Goal: Information Seeking & Learning: Learn about a topic

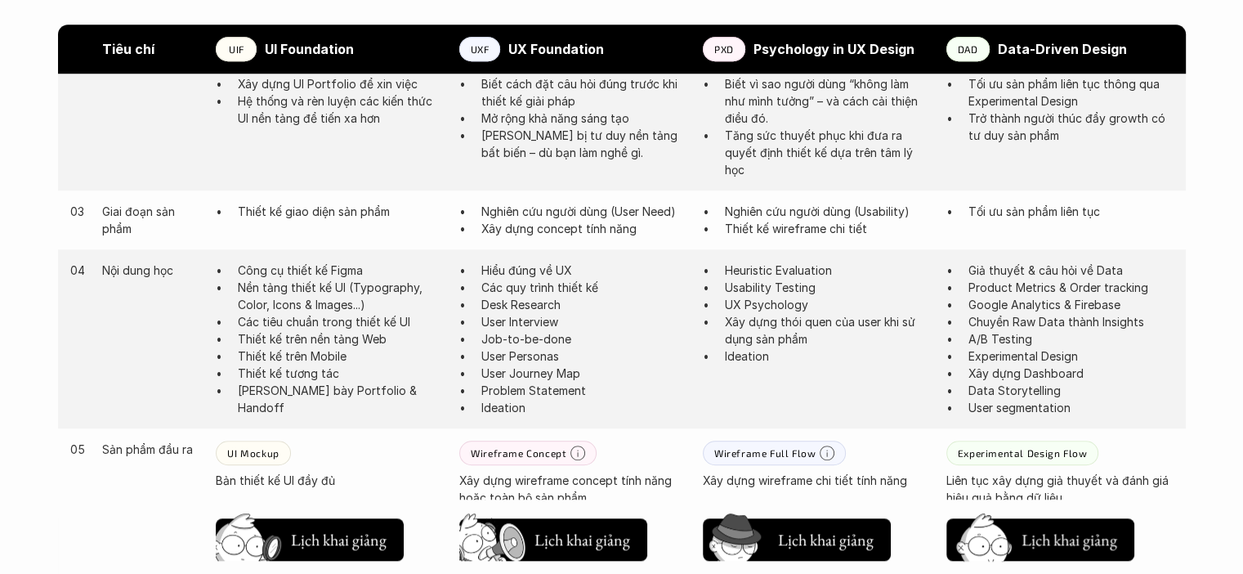
scroll to position [1099, 0]
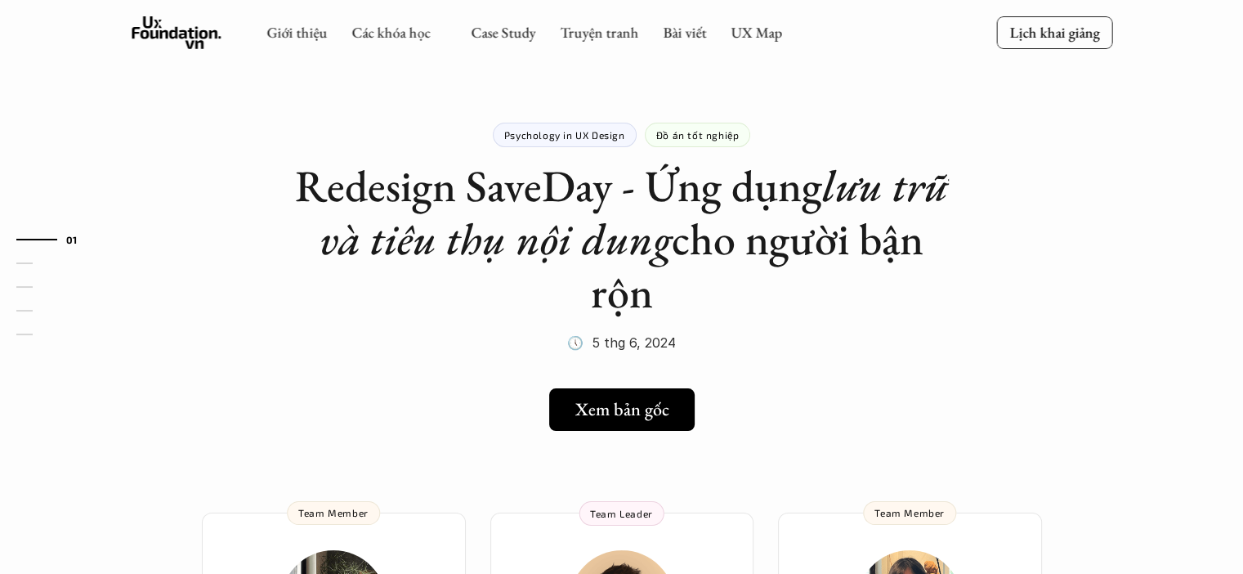
click at [611, 410] on h5 "Xem bản gốc" at bounding box center [622, 409] width 94 height 21
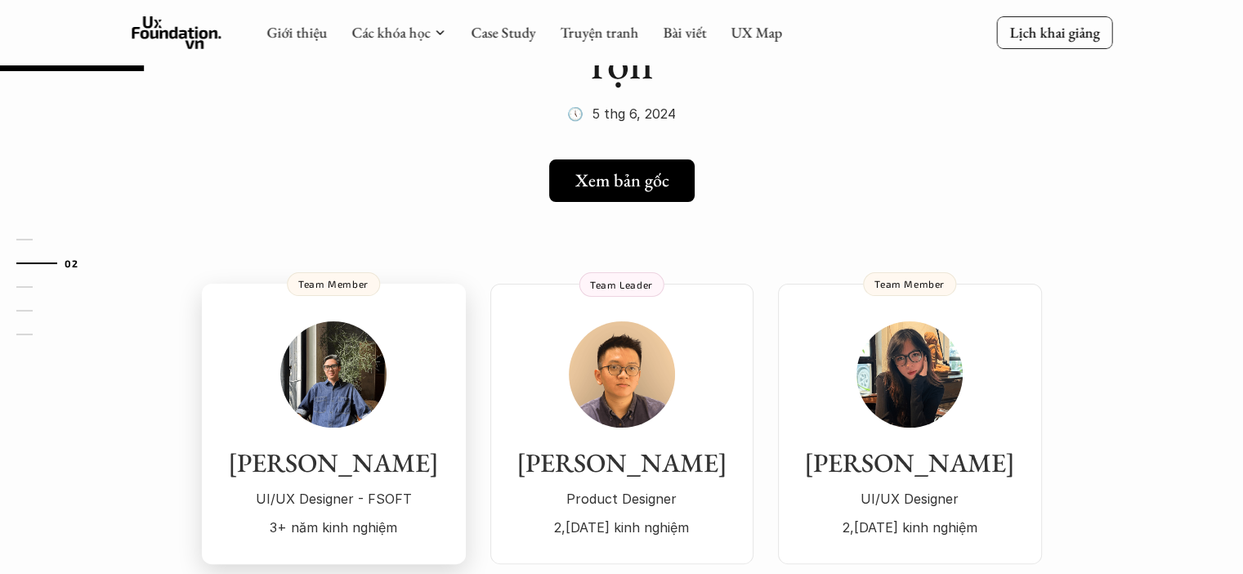
scroll to position [228, 0]
